Goal: Transaction & Acquisition: Purchase product/service

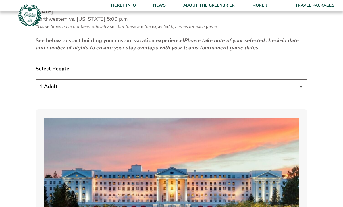
click at [268, 94] on select "1 Adult 2 Adults 3 Adults 4 Adults 2 Adults + 1 Child 2 Adults + 2 Children 2 A…" at bounding box center [171, 86] width 271 height 15
select select "2 Adults"
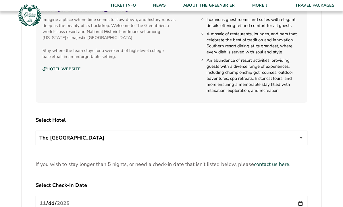
scroll to position [633, 0]
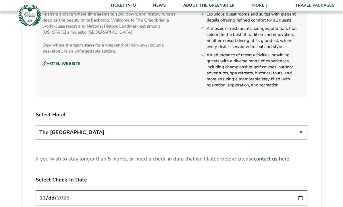
click at [284, 139] on select "The Greenbrier Resort" at bounding box center [171, 132] width 271 height 15
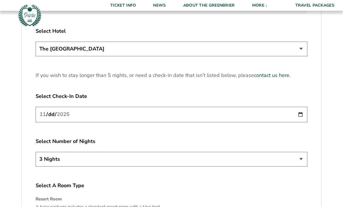
scroll to position [716, 0]
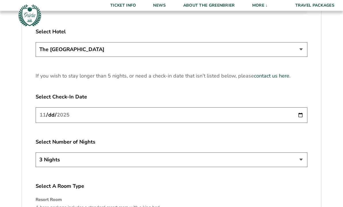
click at [249, 117] on input "2025-11-20" at bounding box center [171, 115] width 271 height 15
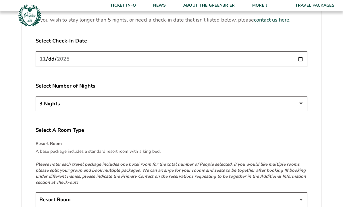
scroll to position [771, 0]
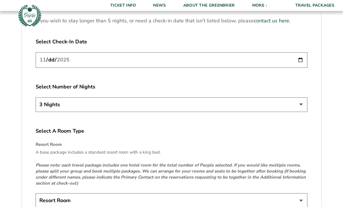
click at [246, 112] on select "3 Nights 4 Nights 5 Nights" at bounding box center [171, 104] width 271 height 15
select select "4 Nights"
click at [217, 67] on input "2025-11-20" at bounding box center [171, 59] width 271 height 15
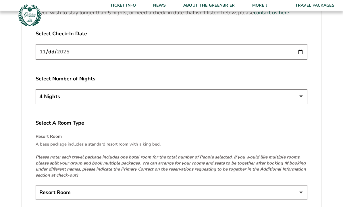
scroll to position [780, 0]
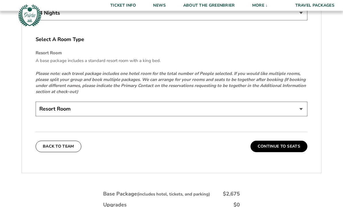
click at [296, 114] on select "Resort Room" at bounding box center [171, 109] width 271 height 15
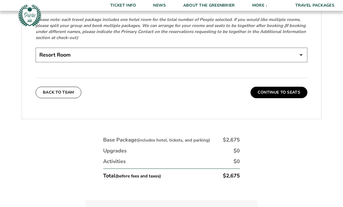
scroll to position [918, 0]
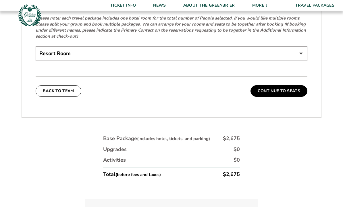
click at [280, 97] on button "Continue To Seats" at bounding box center [278, 91] width 57 height 11
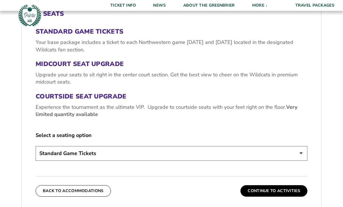
scroll to position [197, 0]
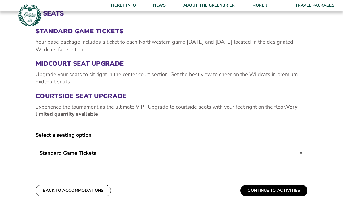
click at [299, 159] on select "Standard Game Tickets Midcourt Seat Upgrade (+$130 per person) Courtside Seat U…" at bounding box center [171, 153] width 271 height 15
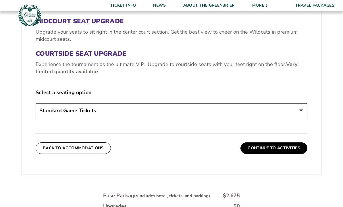
scroll to position [239, 0]
click at [284, 154] on button "Continue To Activities" at bounding box center [273, 147] width 67 height 11
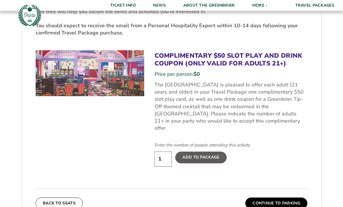
scroll to position [281, 0]
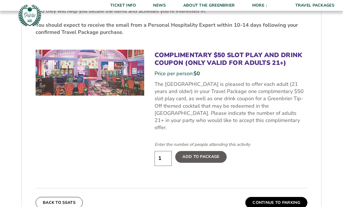
click at [165, 156] on input "1" at bounding box center [162, 158] width 17 height 15
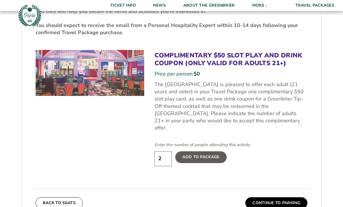
type input "2"
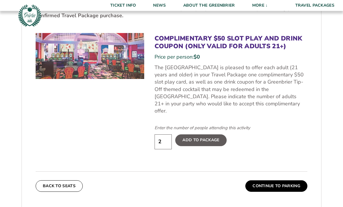
scroll to position [298, 0]
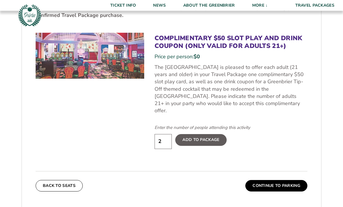
click at [280, 187] on button "Continue To Parking" at bounding box center [276, 185] width 62 height 11
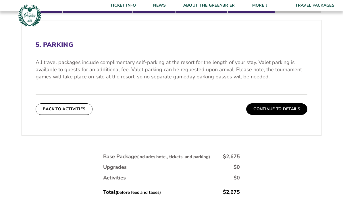
scroll to position [165, 0]
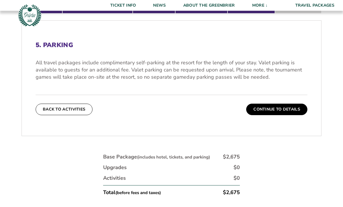
click at [294, 115] on button "Continue To Details" at bounding box center [276, 109] width 61 height 11
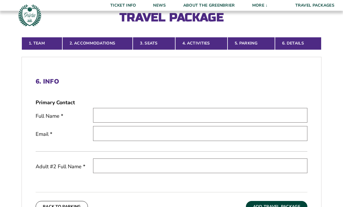
scroll to position [131, 0]
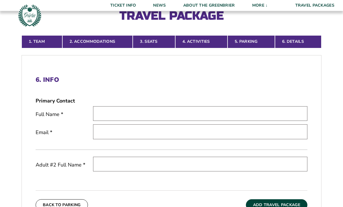
click at [232, 121] on input "text" at bounding box center [200, 113] width 214 height 15
type input "[PERSON_NAME]"
type input "[EMAIL_ADDRESS][DOMAIN_NAME]"
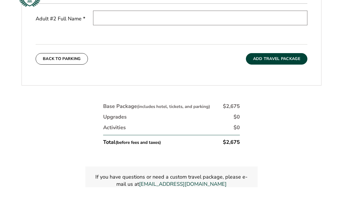
scroll to position [257, 0]
type input "[PERSON_NAME]"
click at [292, 73] on button "Add Travel Package" at bounding box center [276, 78] width 61 height 11
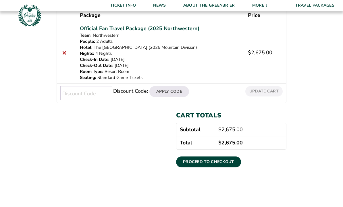
scroll to position [111, 0]
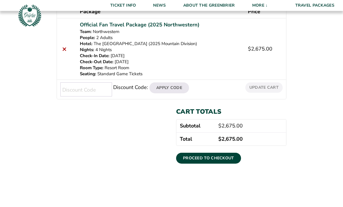
click at [223, 156] on link "Proceed to checkout" at bounding box center [208, 158] width 65 height 11
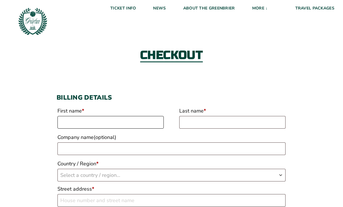
click at [142, 122] on input "First name *" at bounding box center [110, 122] width 106 height 13
type input "Brett"
type input "Brewer"
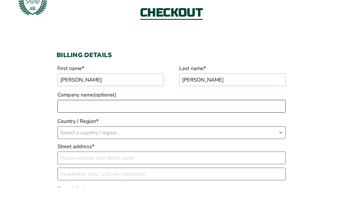
scroll to position [33, 0]
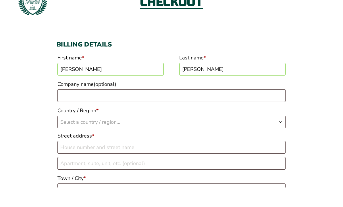
click at [226, 136] on span "Select a country / region…" at bounding box center [171, 142] width 227 height 12
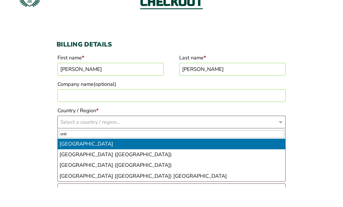
type input "unite"
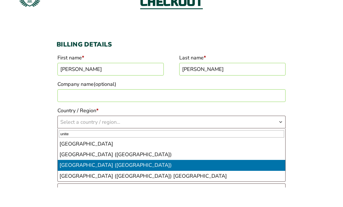
select select "US"
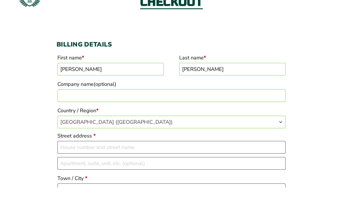
scroll to position [53, 0]
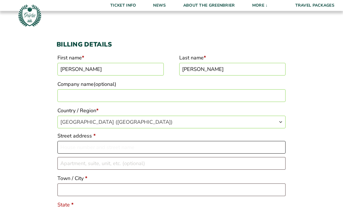
click at [200, 149] on input "Street address *" at bounding box center [171, 147] width 228 height 13
type input "[STREET_ADDRESS]"
type input "Zionsville"
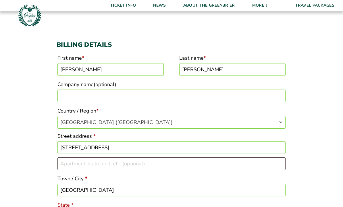
type input "46077"
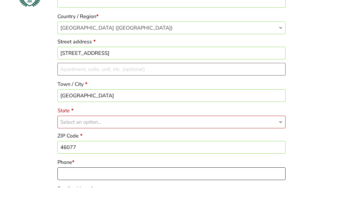
scroll to position [131, 0]
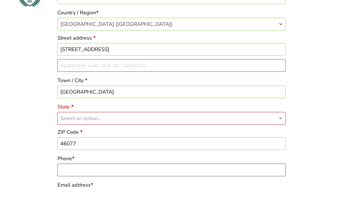
click at [276, 132] on span "Select an option…" at bounding box center [171, 138] width 227 height 12
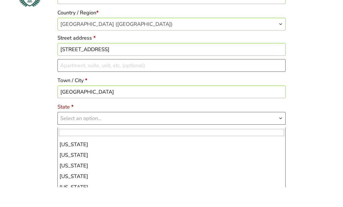
scroll to position [108, 0]
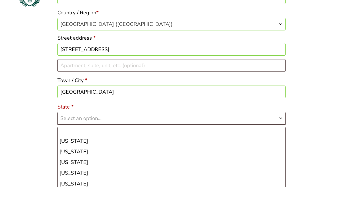
select select "IN"
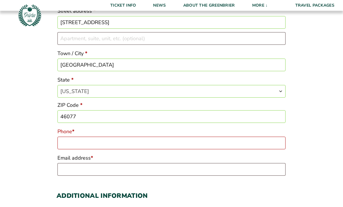
scroll to position [178, 0]
click at [195, 145] on input "Phone *" at bounding box center [171, 143] width 228 height 13
type input "3172600298"
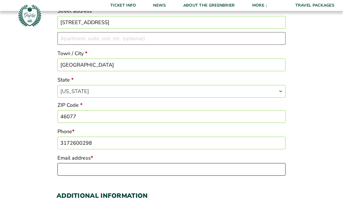
type input "[EMAIL_ADDRESS][DOMAIN_NAME]"
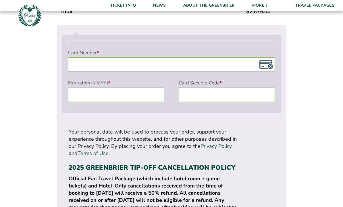
scroll to position [520, 0]
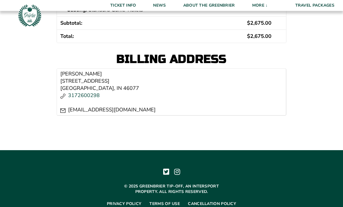
scroll to position [250, 0]
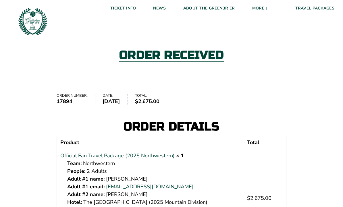
scroll to position [250, 0]
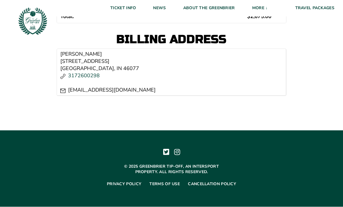
click at [37, 20] on img at bounding box center [32, 21] width 31 height 31
